Goal: Information Seeking & Learning: Learn about a topic

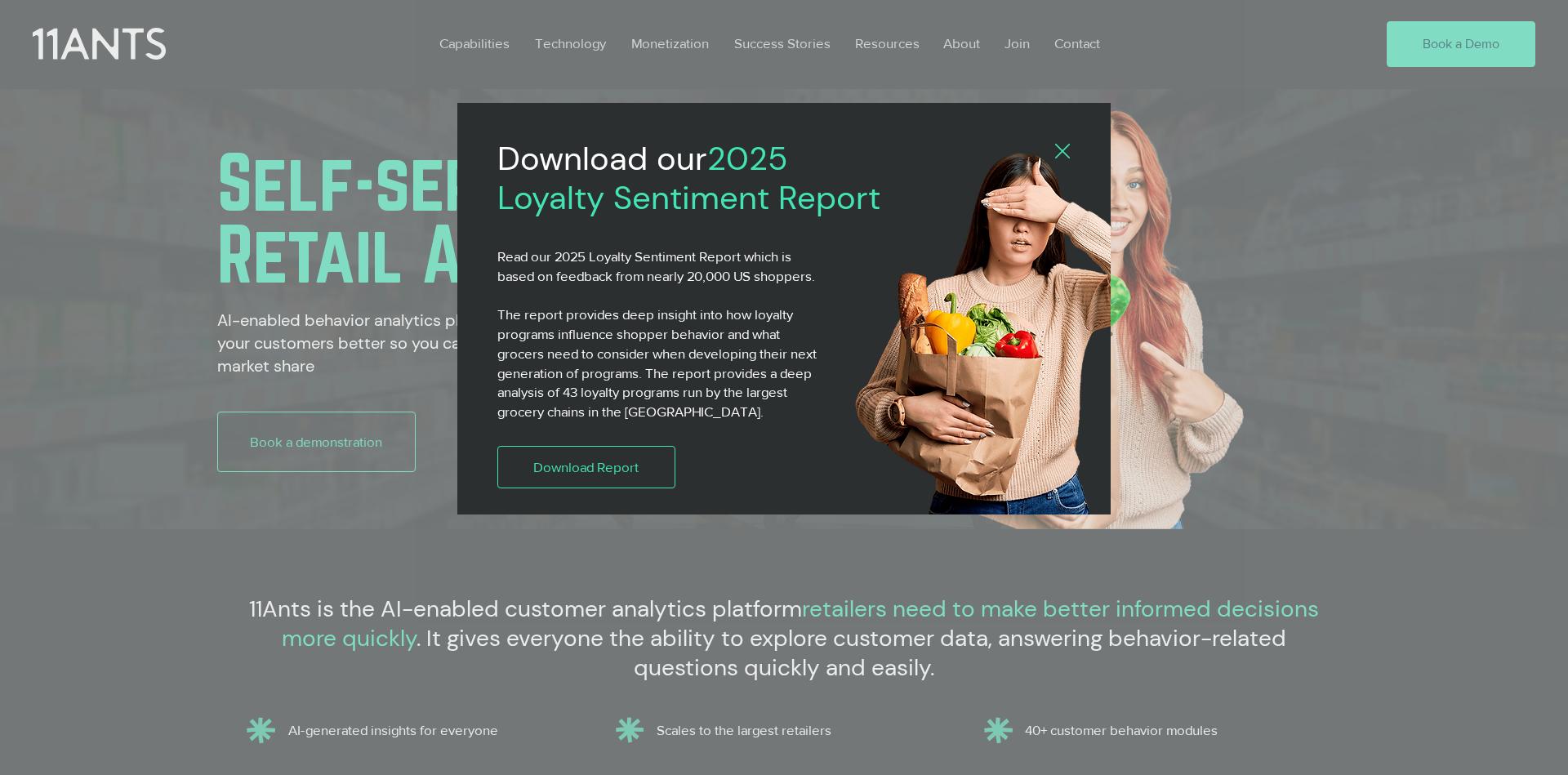
click at [1063, 153] on icon "Back to site" at bounding box center [1062, 151] width 14 height 14
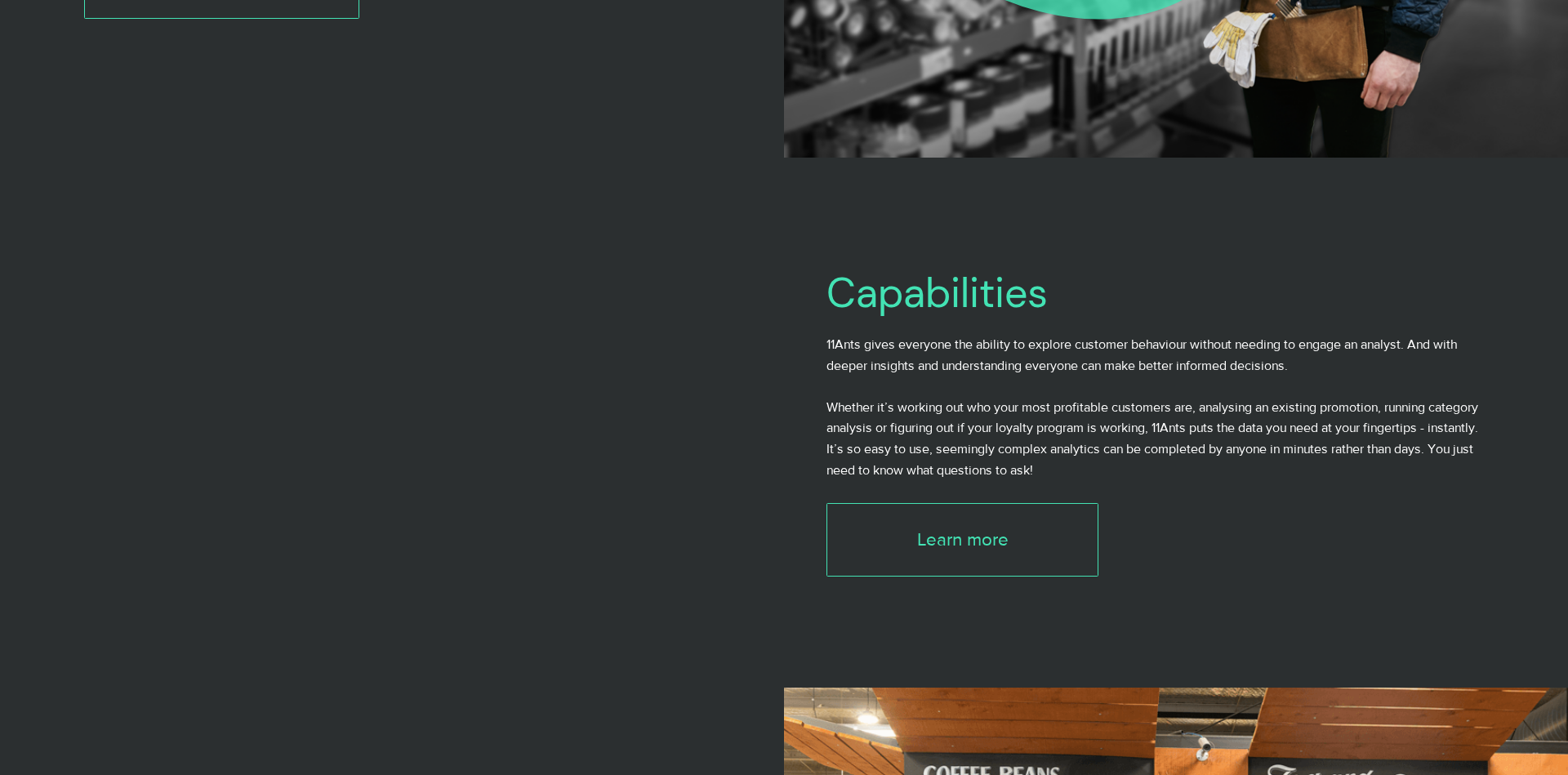
scroll to position [3121, 0]
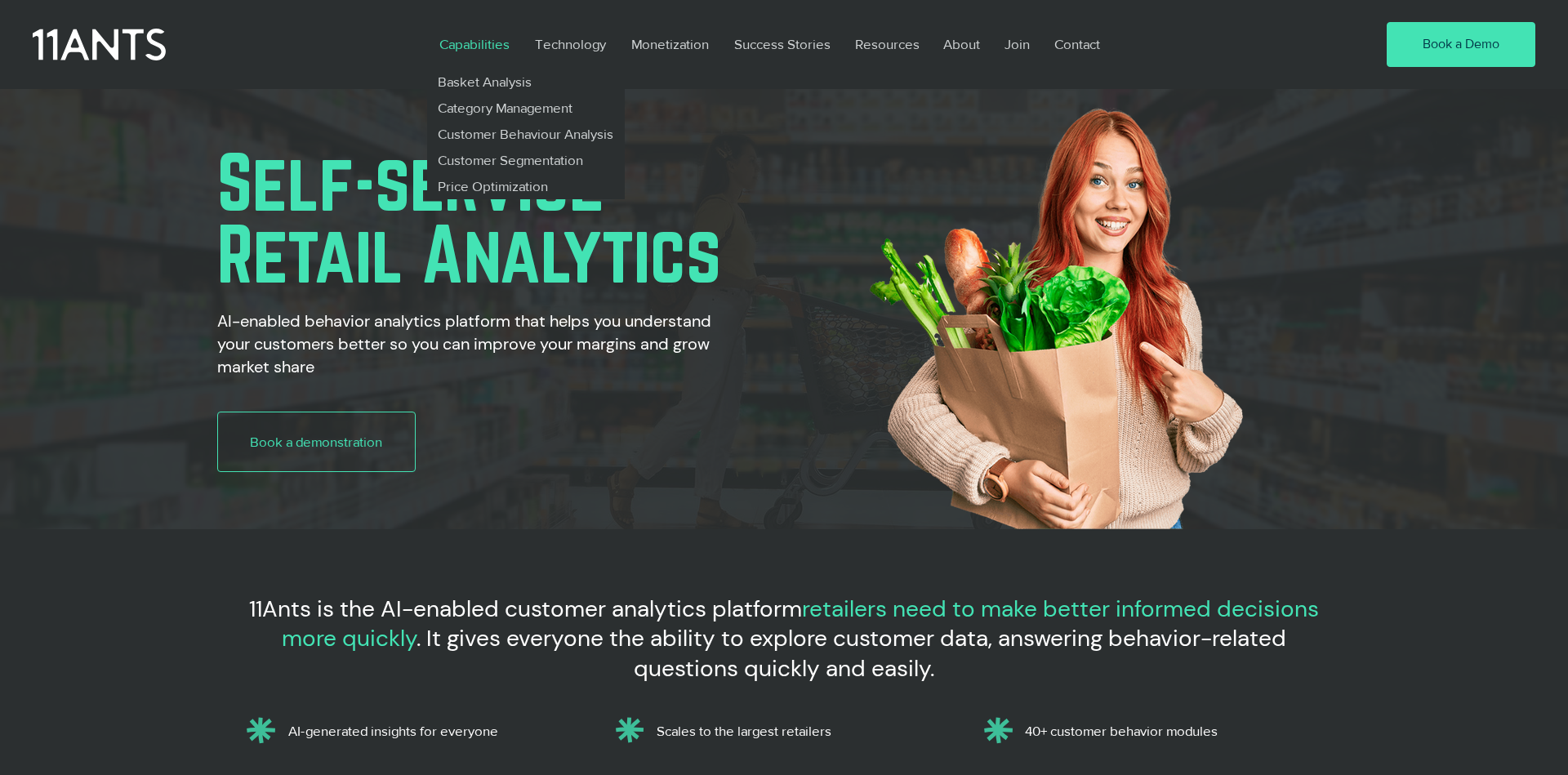
click at [477, 45] on p "Capabilities" at bounding box center [474, 44] width 87 height 38
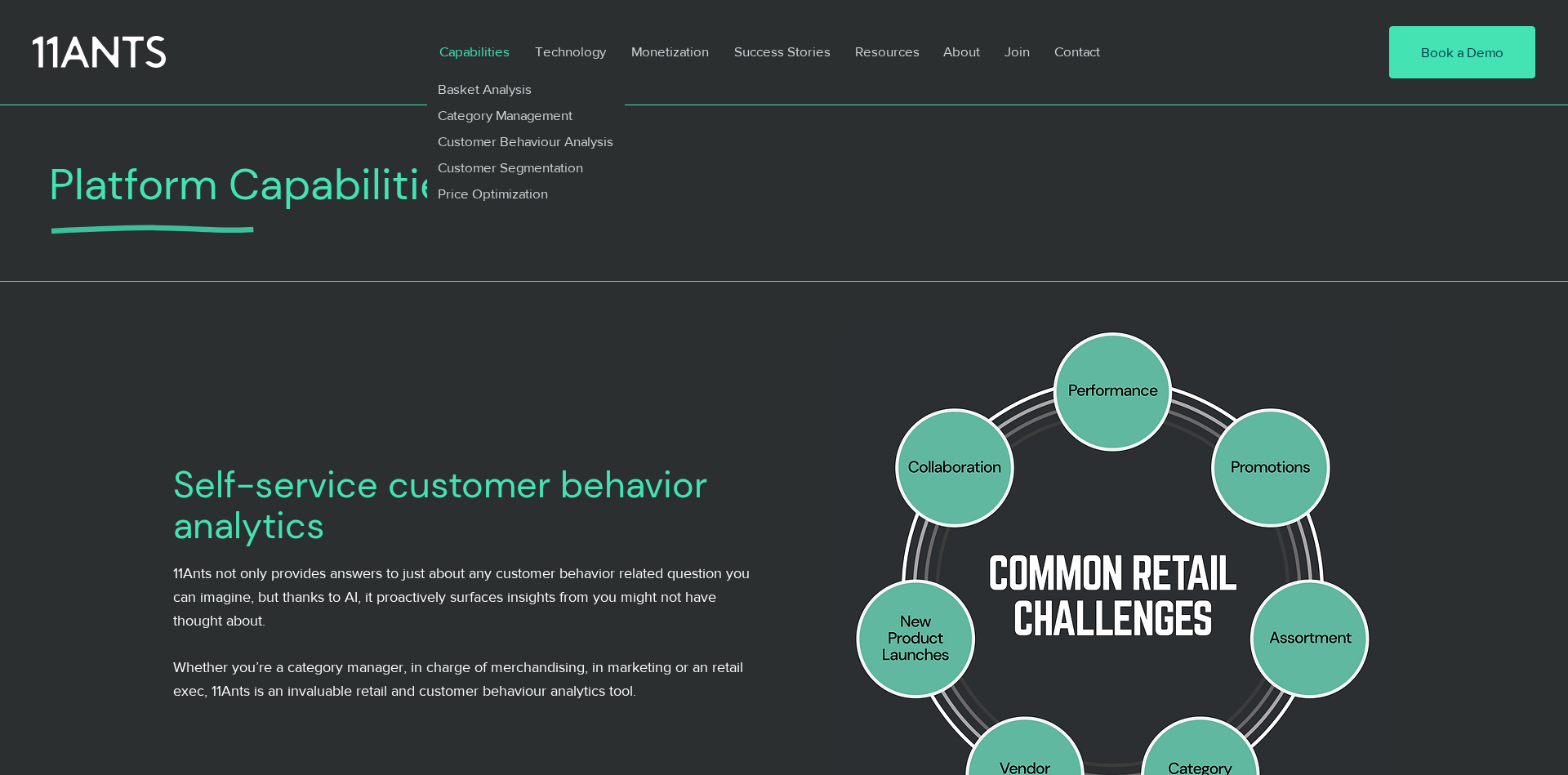
click at [457, 50] on p "Capabilities" at bounding box center [474, 51] width 87 height 38
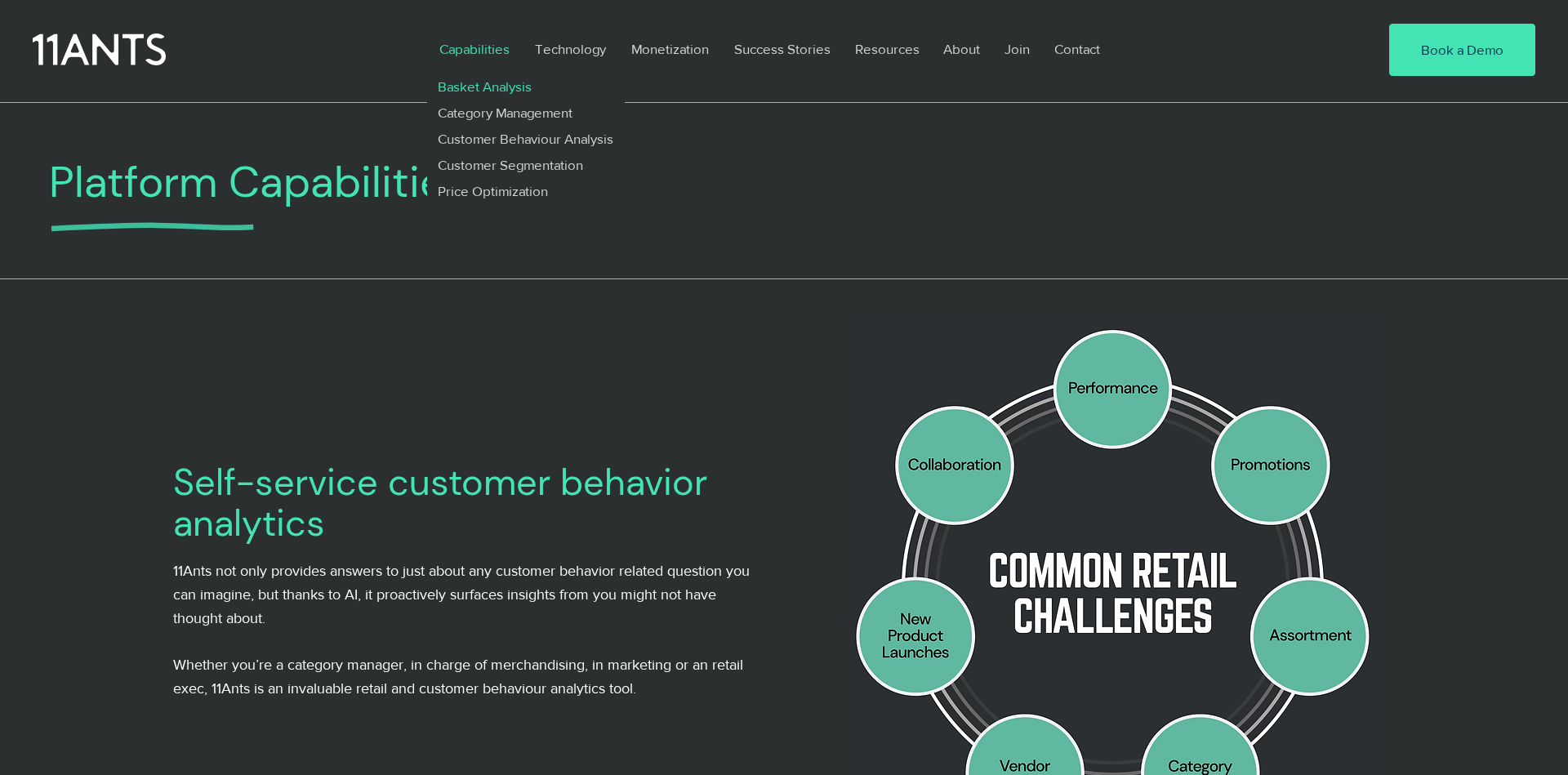
click at [454, 87] on p "Basket Analysis" at bounding box center [485, 86] width 108 height 26
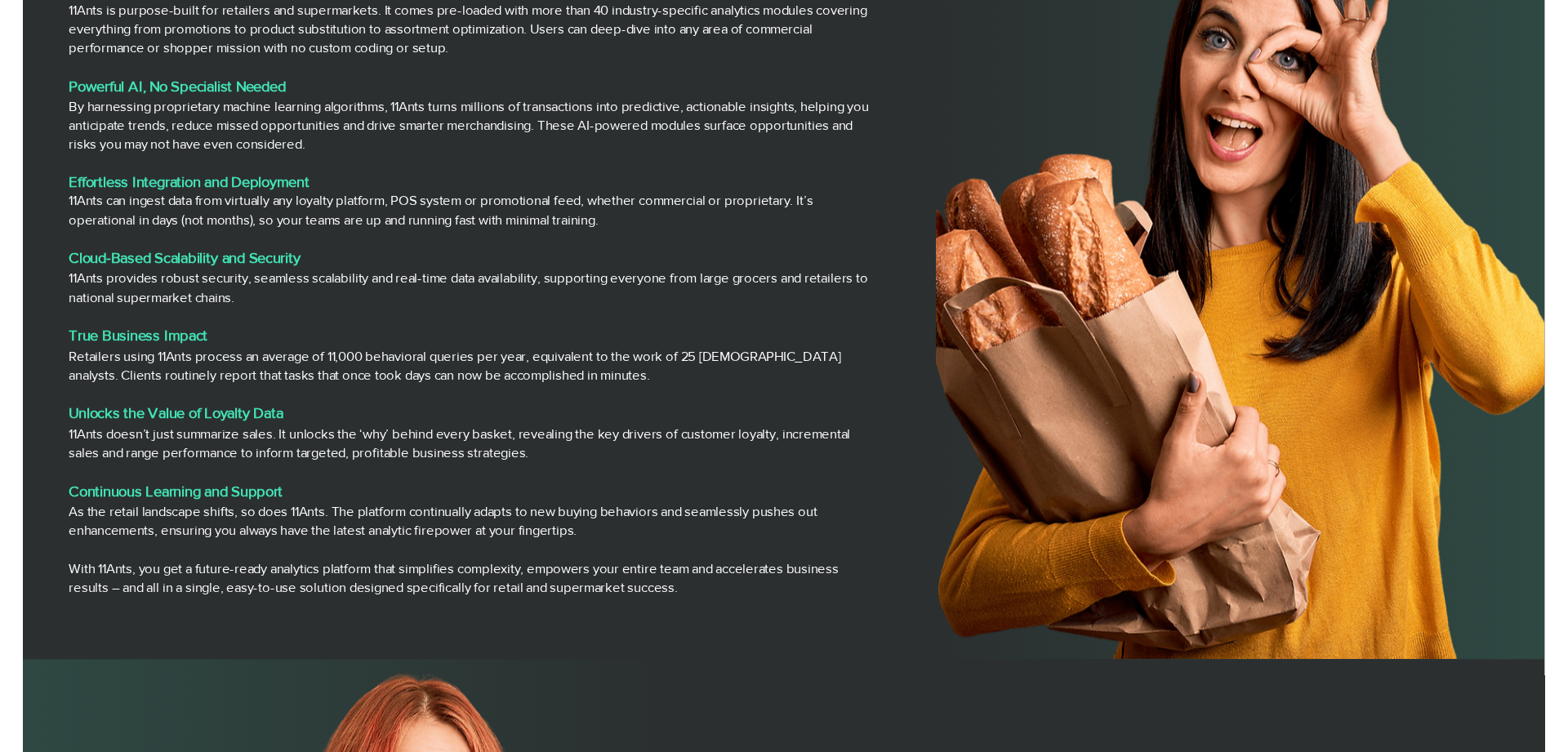
scroll to position [2297, 0]
